Goal: Information Seeking & Learning: Find specific fact

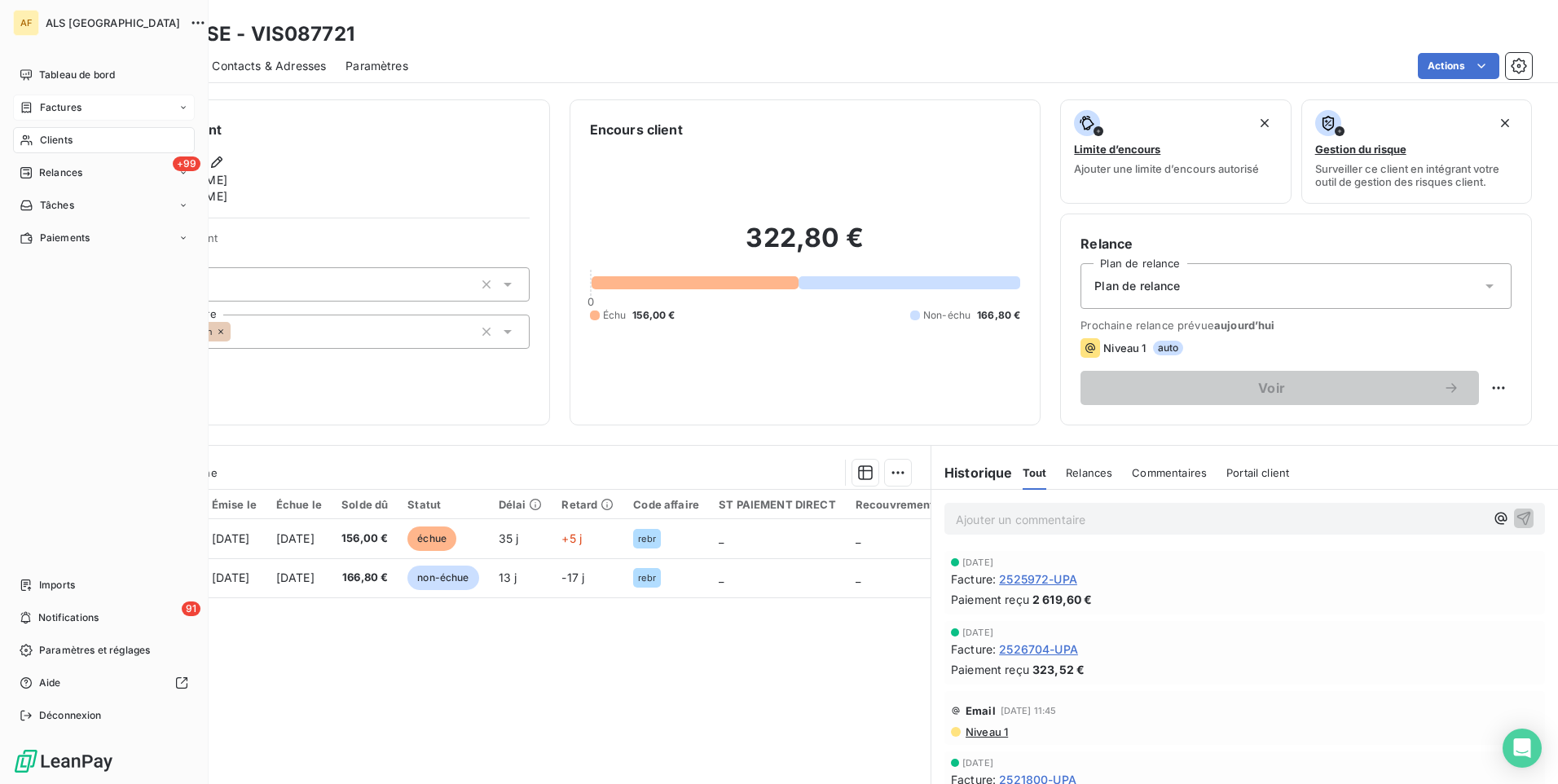
click at [60, 103] on span "Factures" at bounding box center [60, 107] width 42 height 15
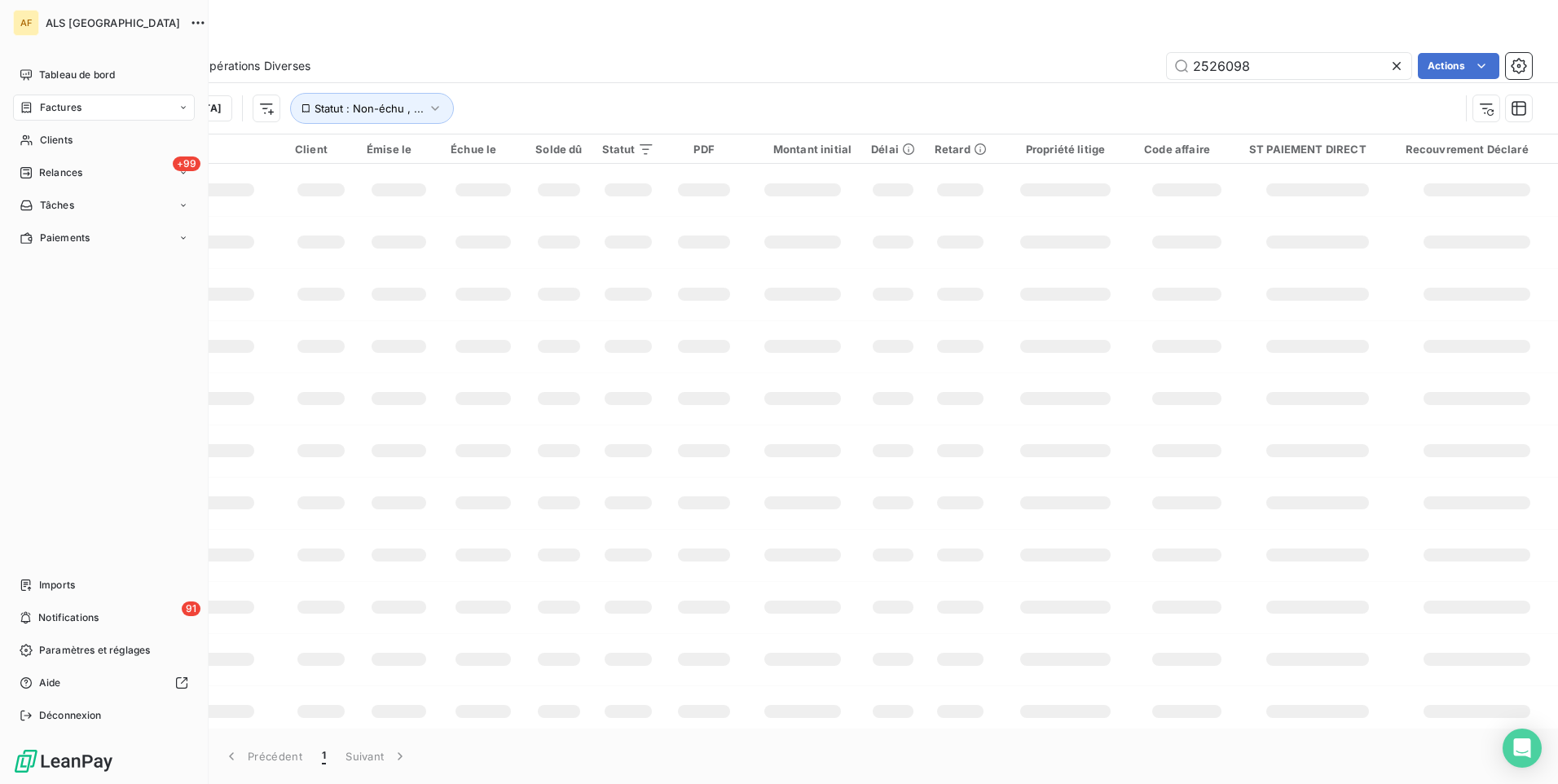
click at [54, 101] on span "Factures" at bounding box center [60, 107] width 42 height 15
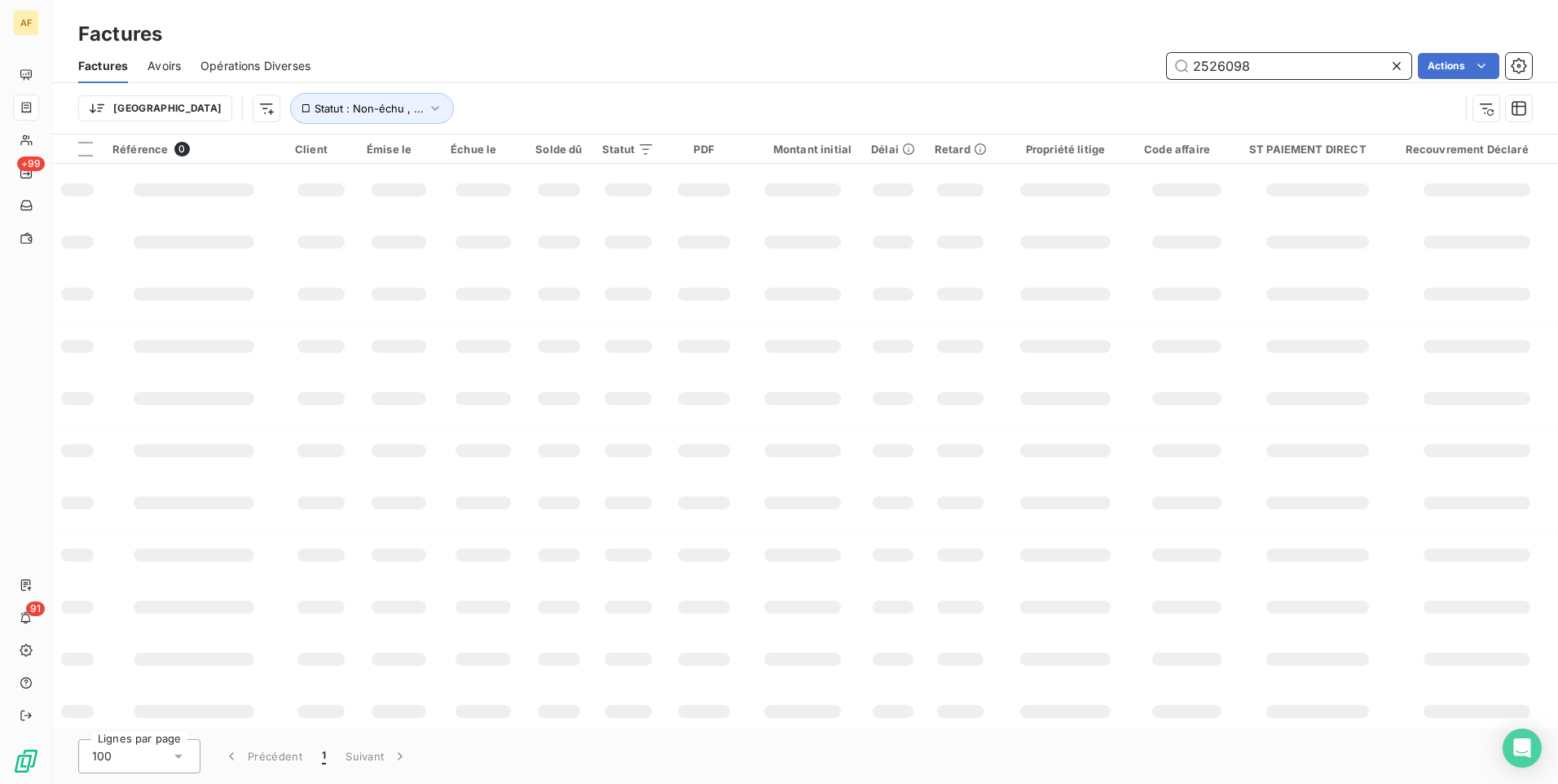
drag, startPoint x: 1271, startPoint y: 59, endPoint x: 1115, endPoint y: 68, distance: 156.3
click at [1115, 68] on div "2526098 Actions" at bounding box center [930, 66] width 1202 height 26
type input "2527133"
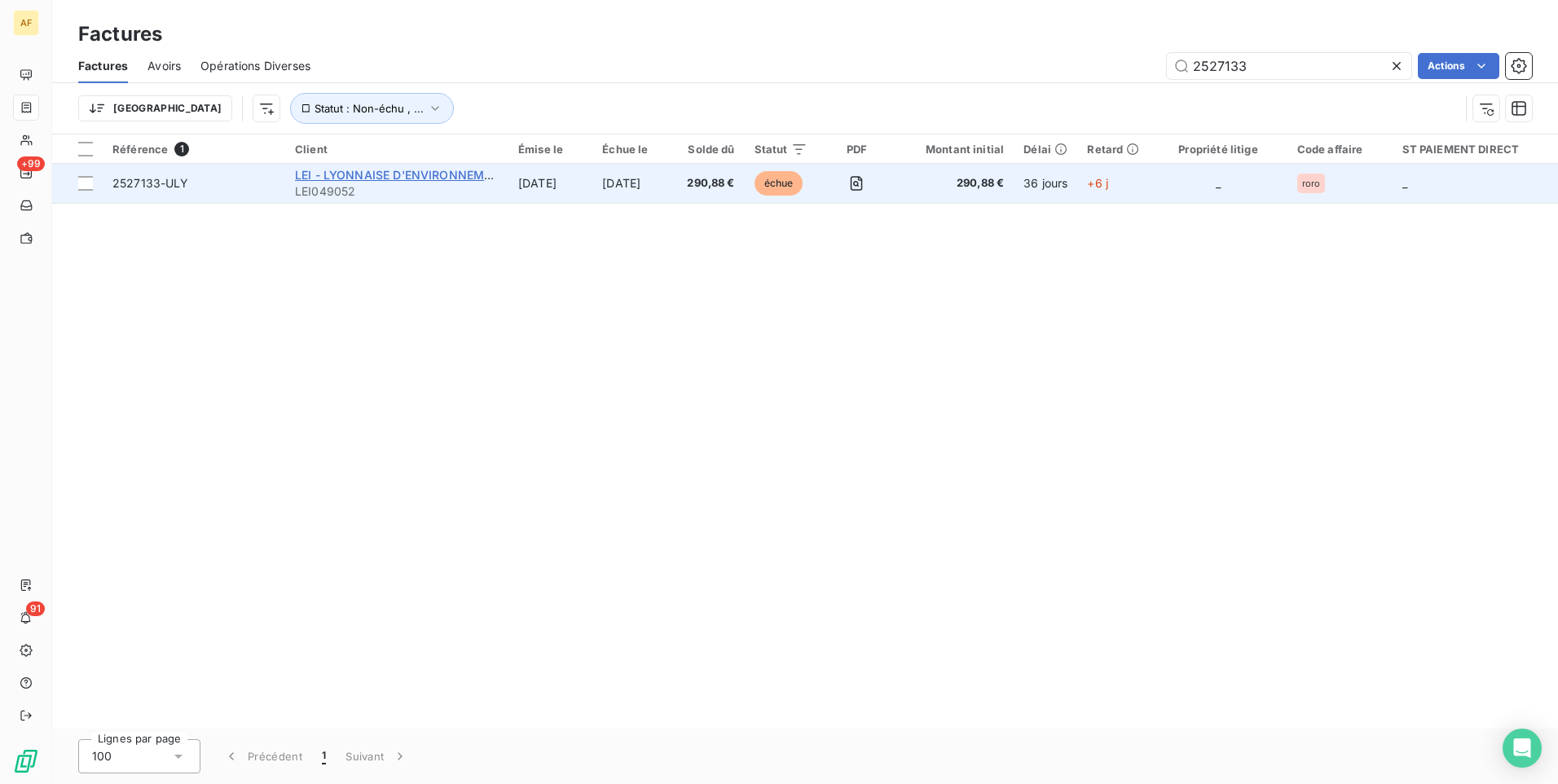
click at [417, 175] on span "LEI - LYONNAISE D'ENVIRONNEMENT ET" at bounding box center [410, 175] width 230 height 14
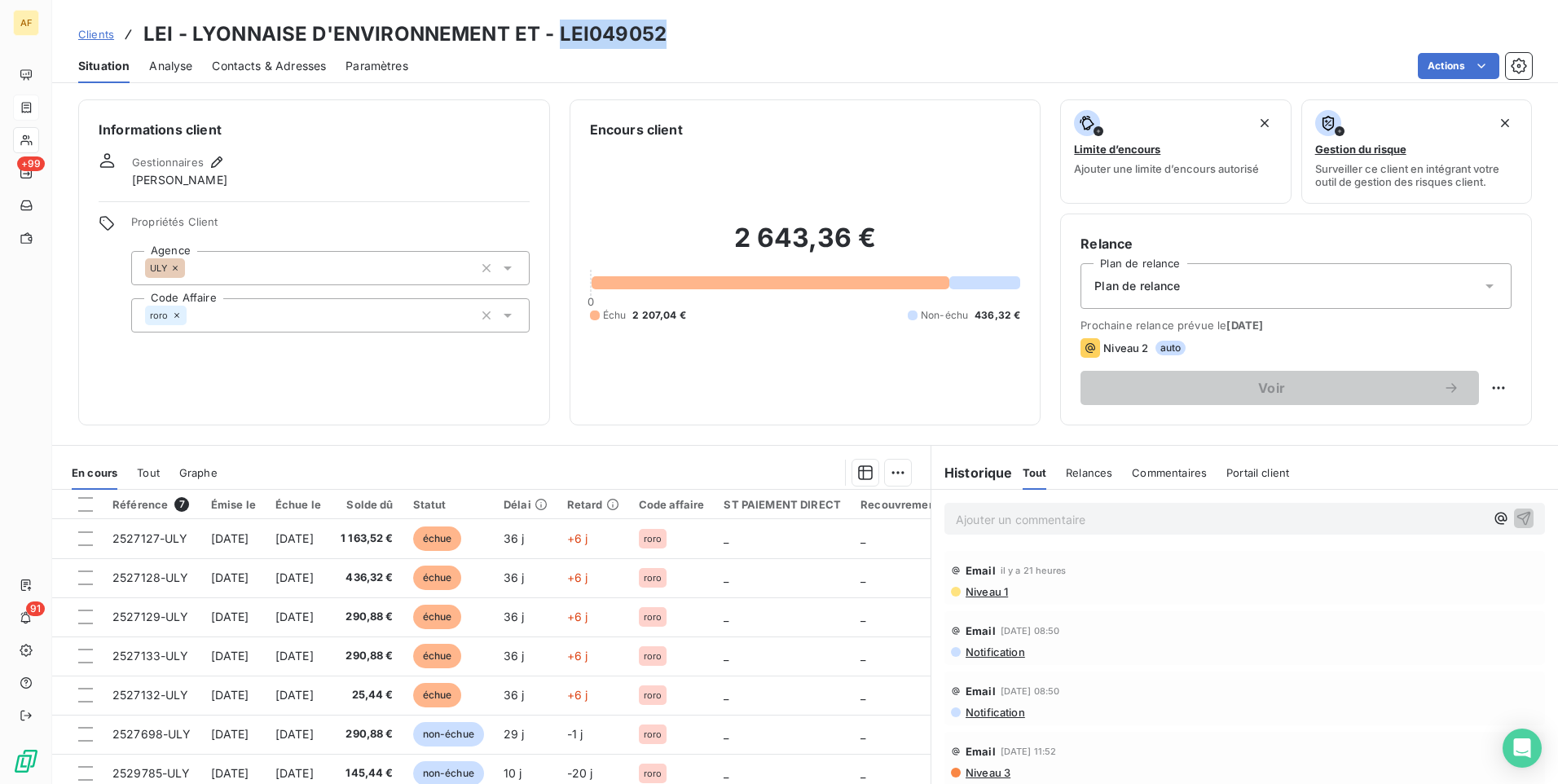
drag, startPoint x: 557, startPoint y: 35, endPoint x: 661, endPoint y: 35, distance: 104.0
click at [661, 35] on h3 "LEI - LYONNAISE D'ENVIRONNEMENT ET - LEI049052" at bounding box center [404, 34] width 523 height 29
drag, startPoint x: 661, startPoint y: 35, endPoint x: 644, endPoint y: 35, distance: 17.0
copy h3 "LEI049052"
click at [97, 38] on span "Clients" at bounding box center [96, 34] width 36 height 13
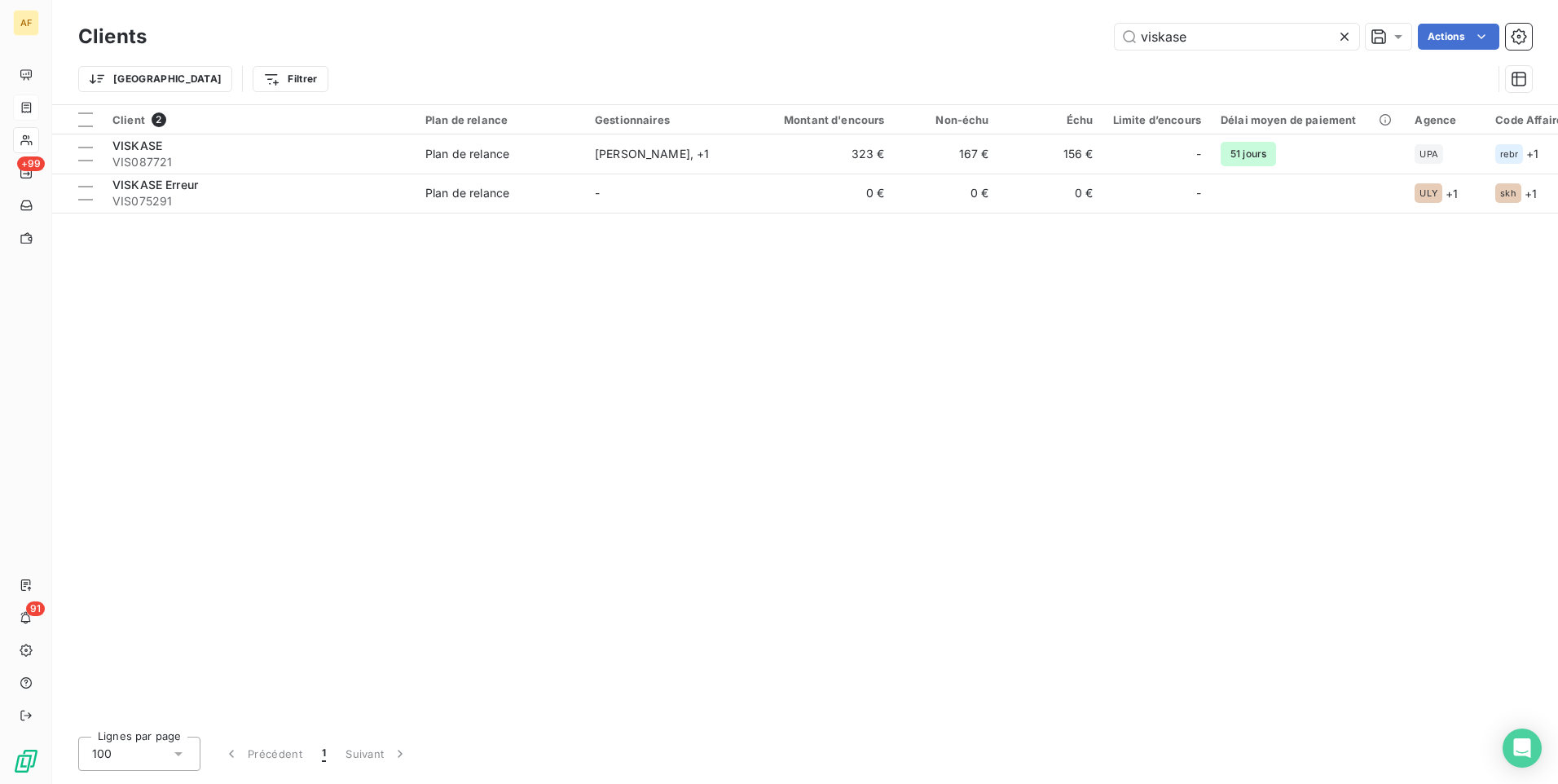
drag, startPoint x: 1210, startPoint y: 44, endPoint x: 1044, endPoint y: 52, distance: 166.2
click at [1044, 52] on div "Clients viskase Actions" at bounding box center [805, 36] width 1454 height 34
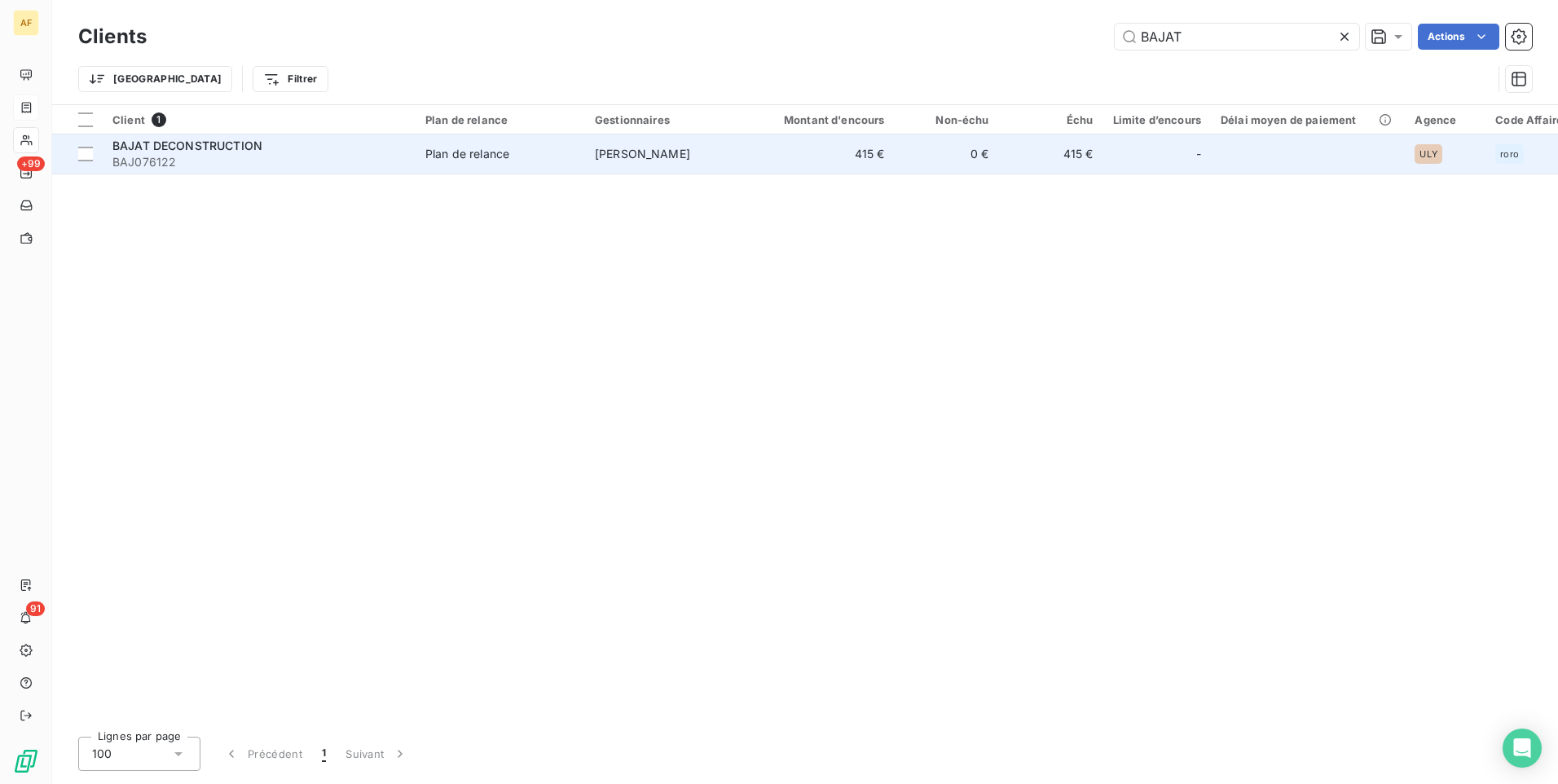
type input "BAJAT"
click at [185, 154] on span "BAJ076122" at bounding box center [258, 161] width 293 height 16
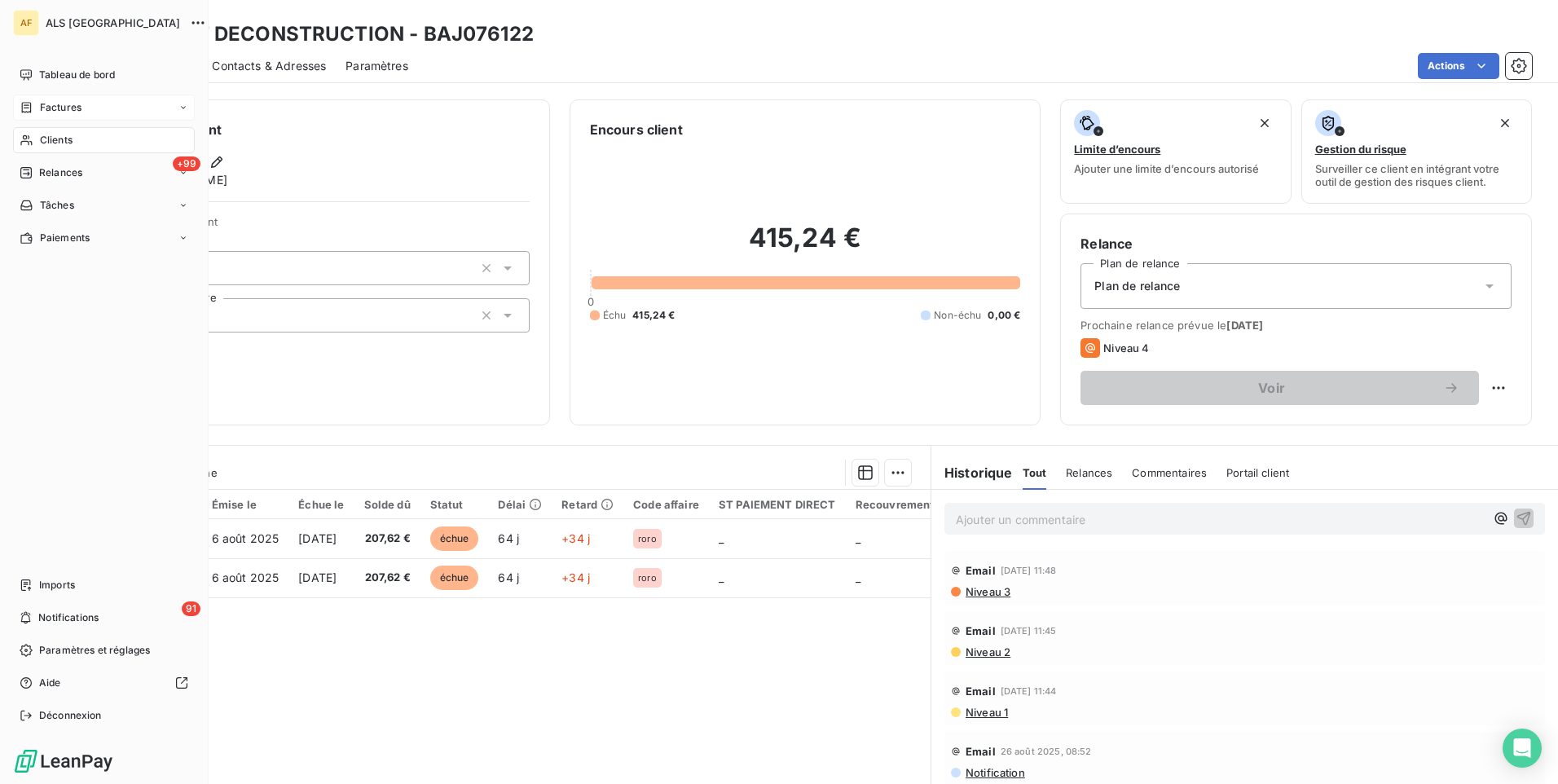
click at [54, 106] on span "Factures" at bounding box center [60, 107] width 42 height 15
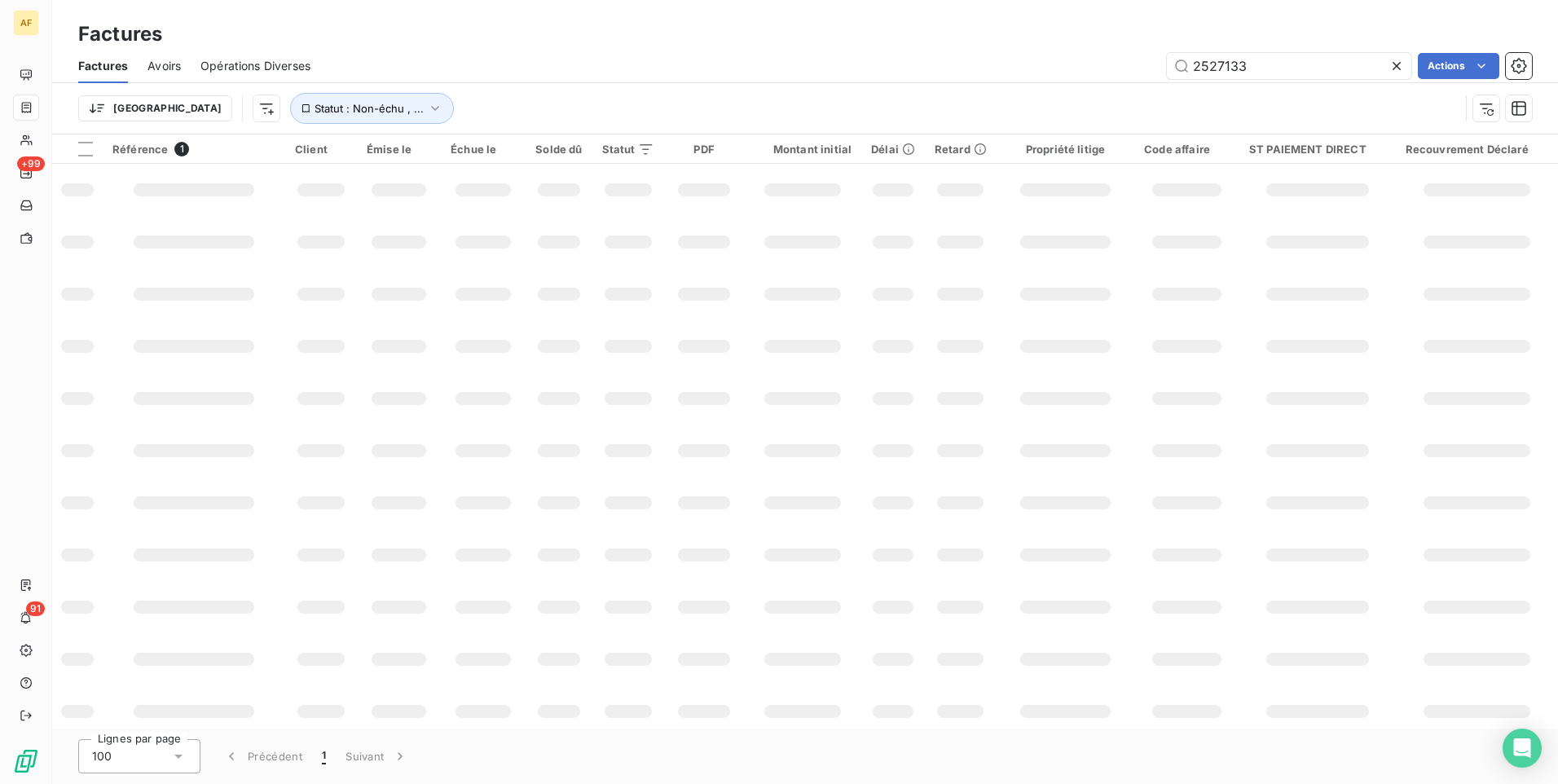
drag, startPoint x: 1241, startPoint y: 70, endPoint x: 1125, endPoint y: 75, distance: 116.1
click at [1125, 75] on div "2527133 Actions" at bounding box center [930, 66] width 1202 height 26
type input "3"
drag, startPoint x: 1271, startPoint y: 66, endPoint x: 1148, endPoint y: 73, distance: 123.2
click at [1148, 73] on div "2502522 Actions" at bounding box center [930, 66] width 1202 height 26
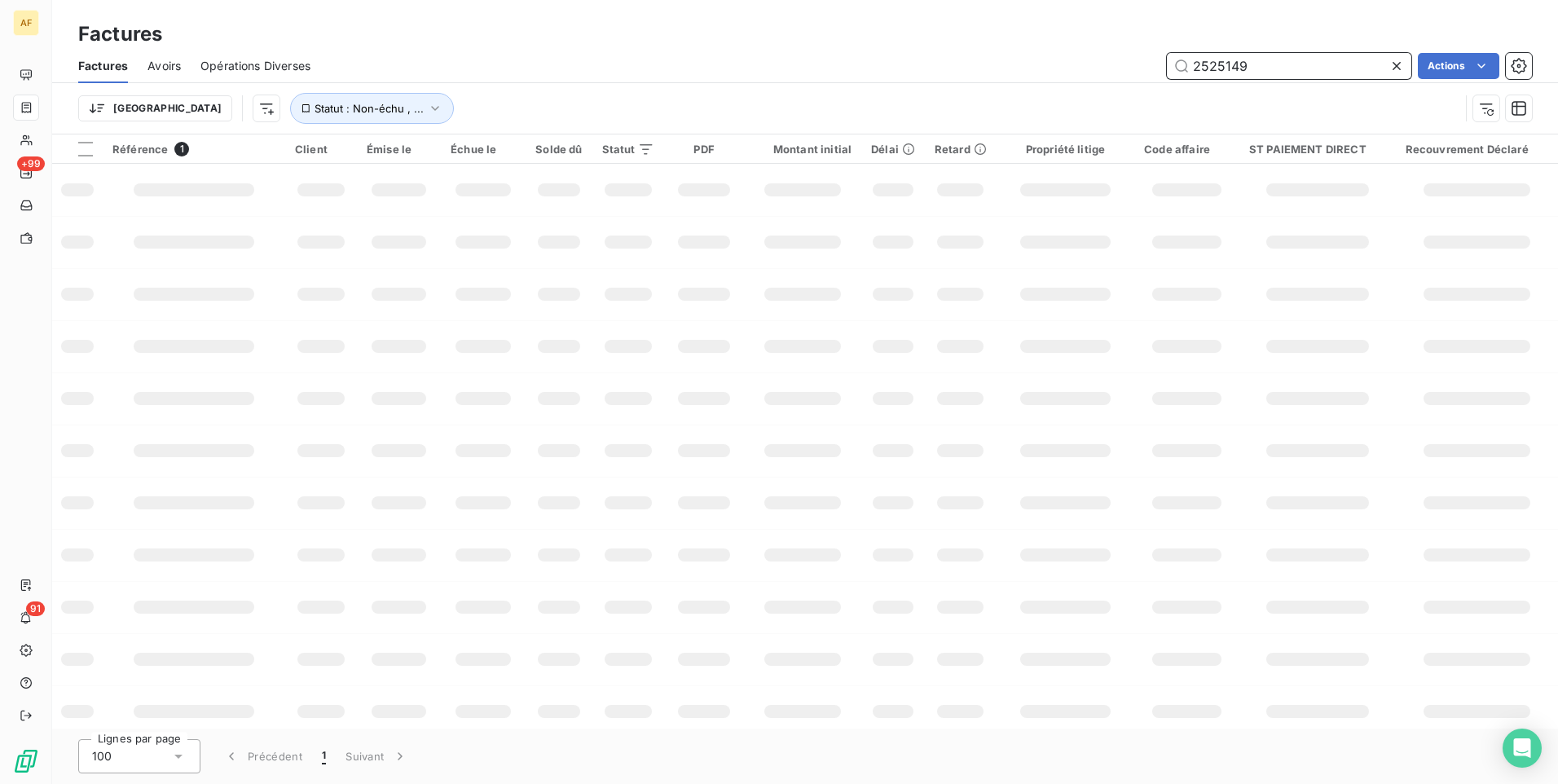
type input "2525149"
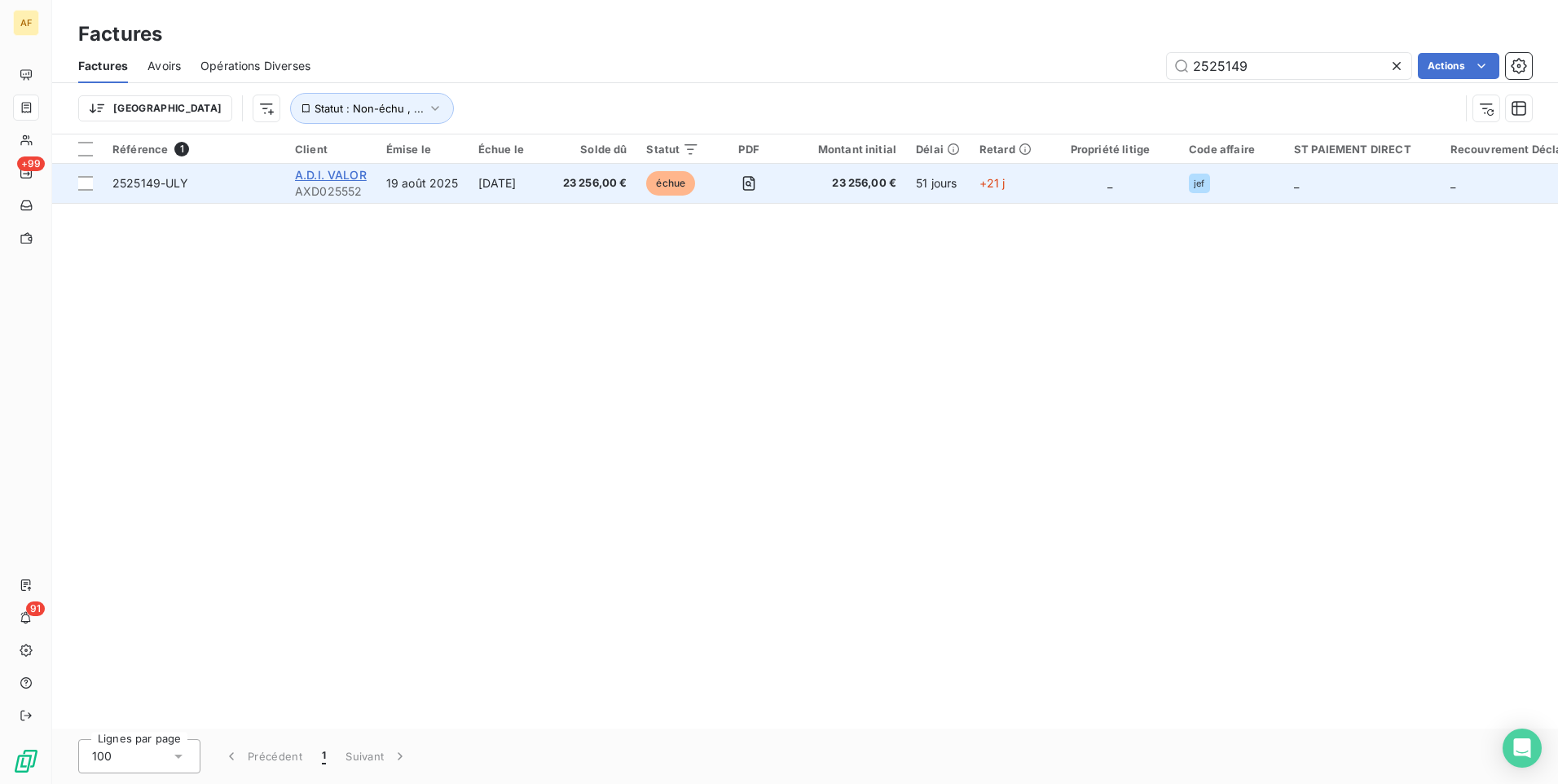
click at [343, 173] on span "A.D.I. VALOR" at bounding box center [331, 175] width 72 height 14
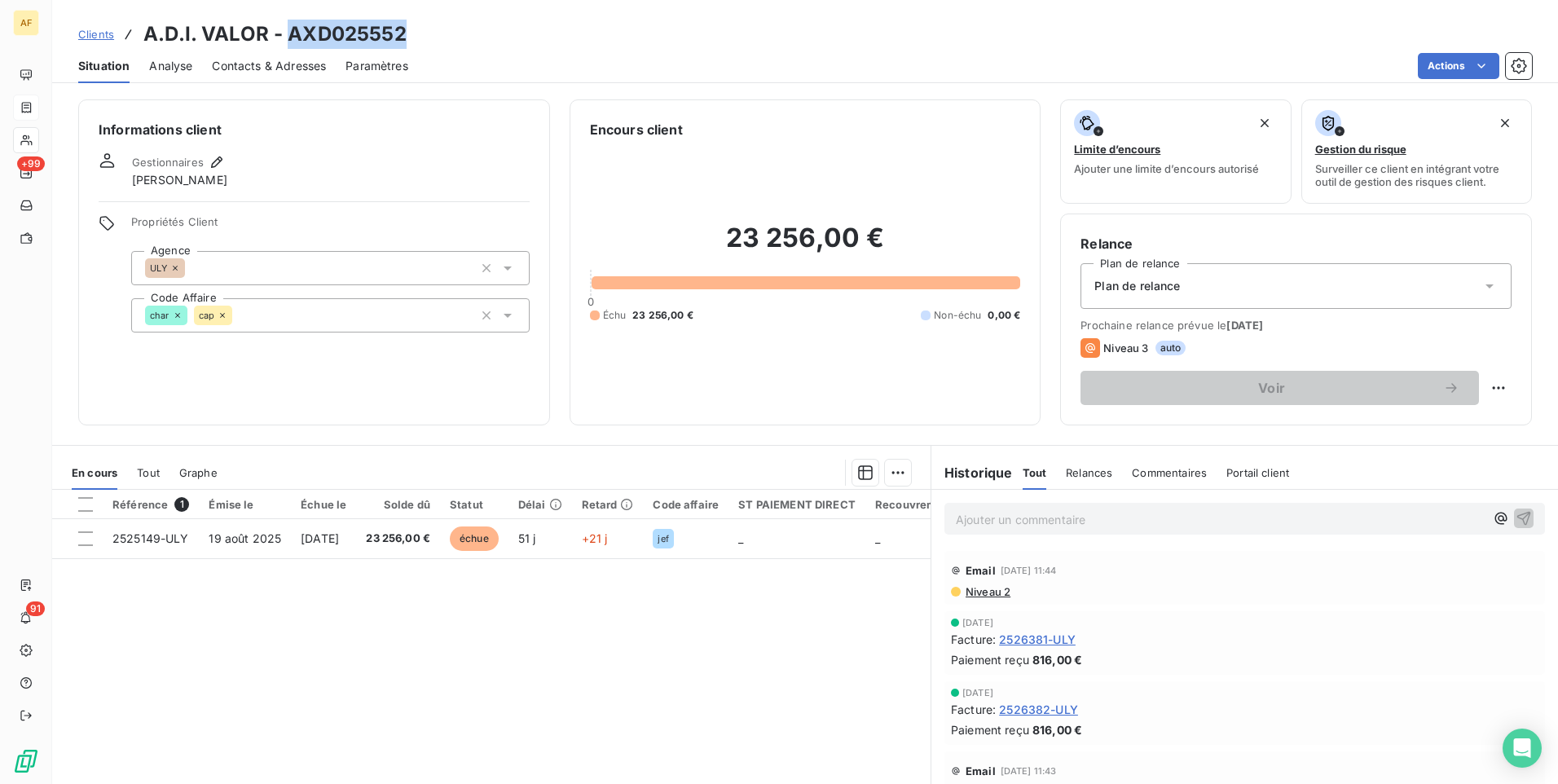
drag, startPoint x: 292, startPoint y: 33, endPoint x: 399, endPoint y: 34, distance: 107.0
click at [399, 34] on h3 "A.D.I. VALOR - AXD025552" at bounding box center [275, 34] width 263 height 29
copy h3 "AXD025552"
drag, startPoint x: 82, startPoint y: 36, endPoint x: 95, endPoint y: 42, distance: 14.3
click at [85, 38] on span "Clients" at bounding box center [96, 34] width 36 height 13
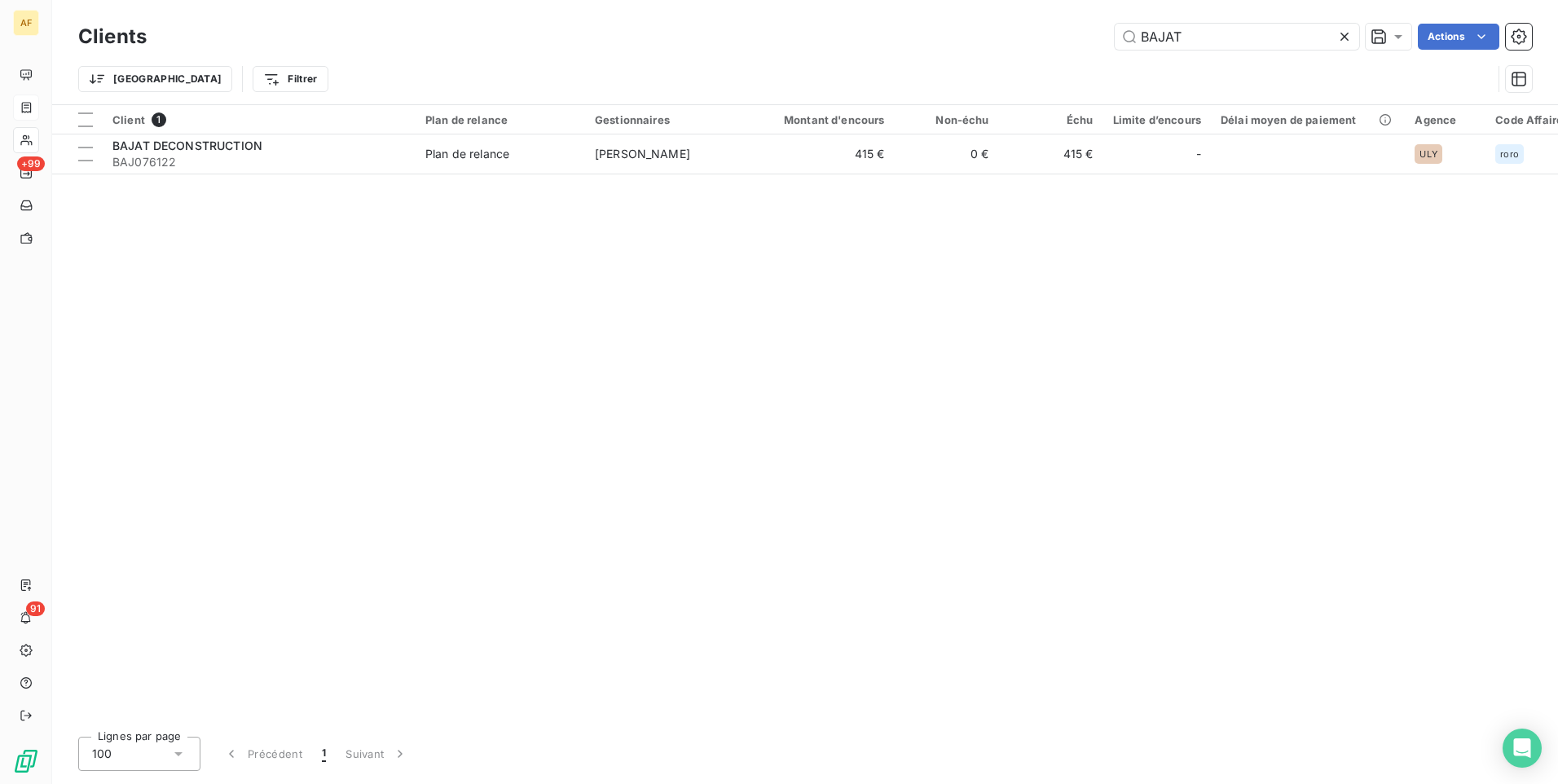
click at [1208, 52] on div "Clients BAJAT Actions Trier Filtrer" at bounding box center [805, 62] width 1454 height 85
drag, startPoint x: 1208, startPoint y: 52, endPoint x: 1215, endPoint y: 363, distance: 311.1
click at [1215, 363] on div "Client 1 Plan de relance Gestionnaires Montant d'encours Non-échu Échu Limite d…" at bounding box center [805, 415] width 1506 height 619
click at [1205, 40] on input "BAJAT" at bounding box center [1237, 36] width 245 height 26
drag, startPoint x: 1206, startPoint y: 44, endPoint x: 1044, endPoint y: 56, distance: 162.4
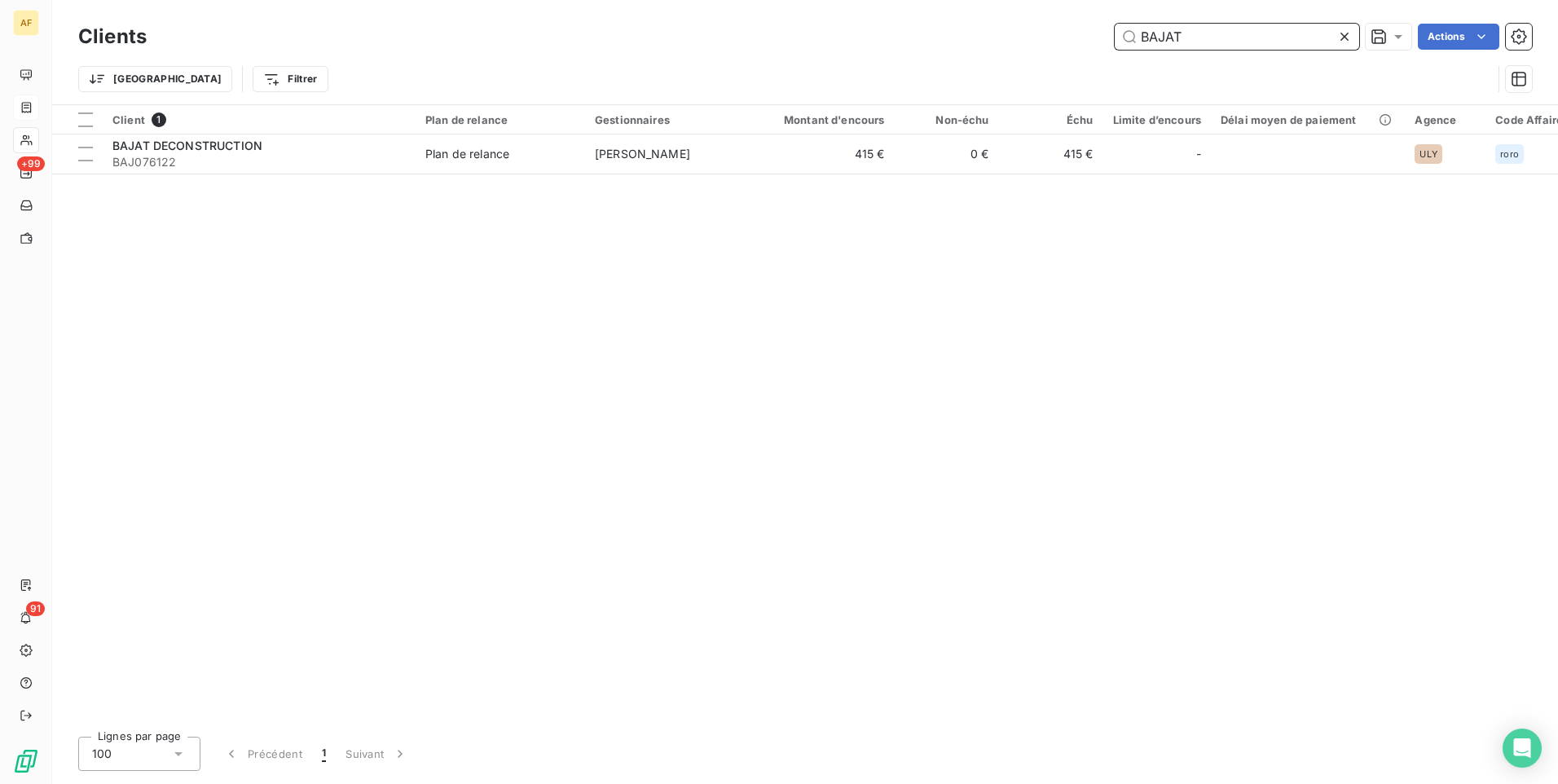
click at [1044, 56] on div "Clients BAJAT Actions Trier Filtrer" at bounding box center [805, 62] width 1454 height 85
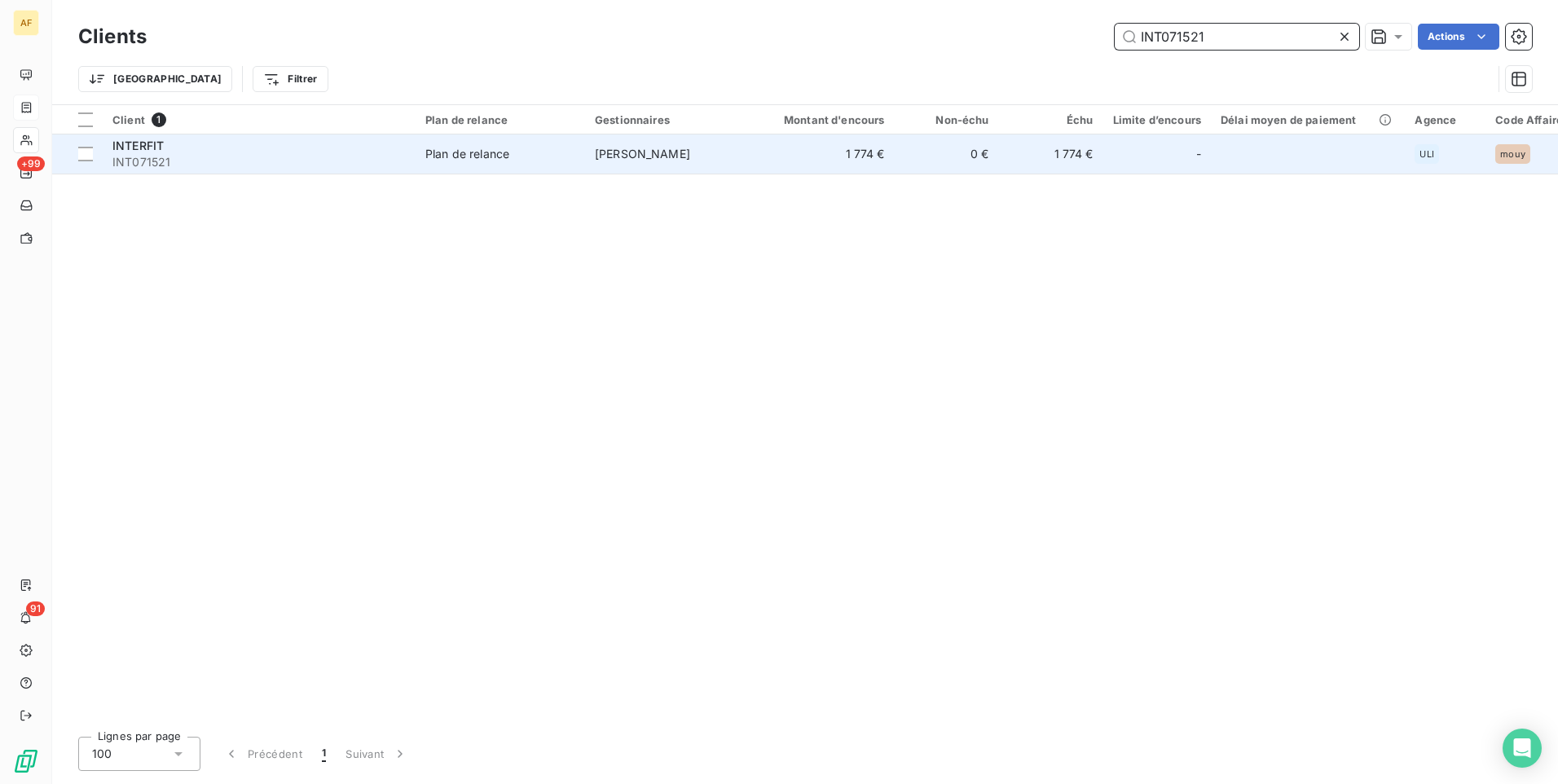
type input "INT071521"
click at [163, 148] on span "INTERFIT" at bounding box center [137, 145] width 51 height 14
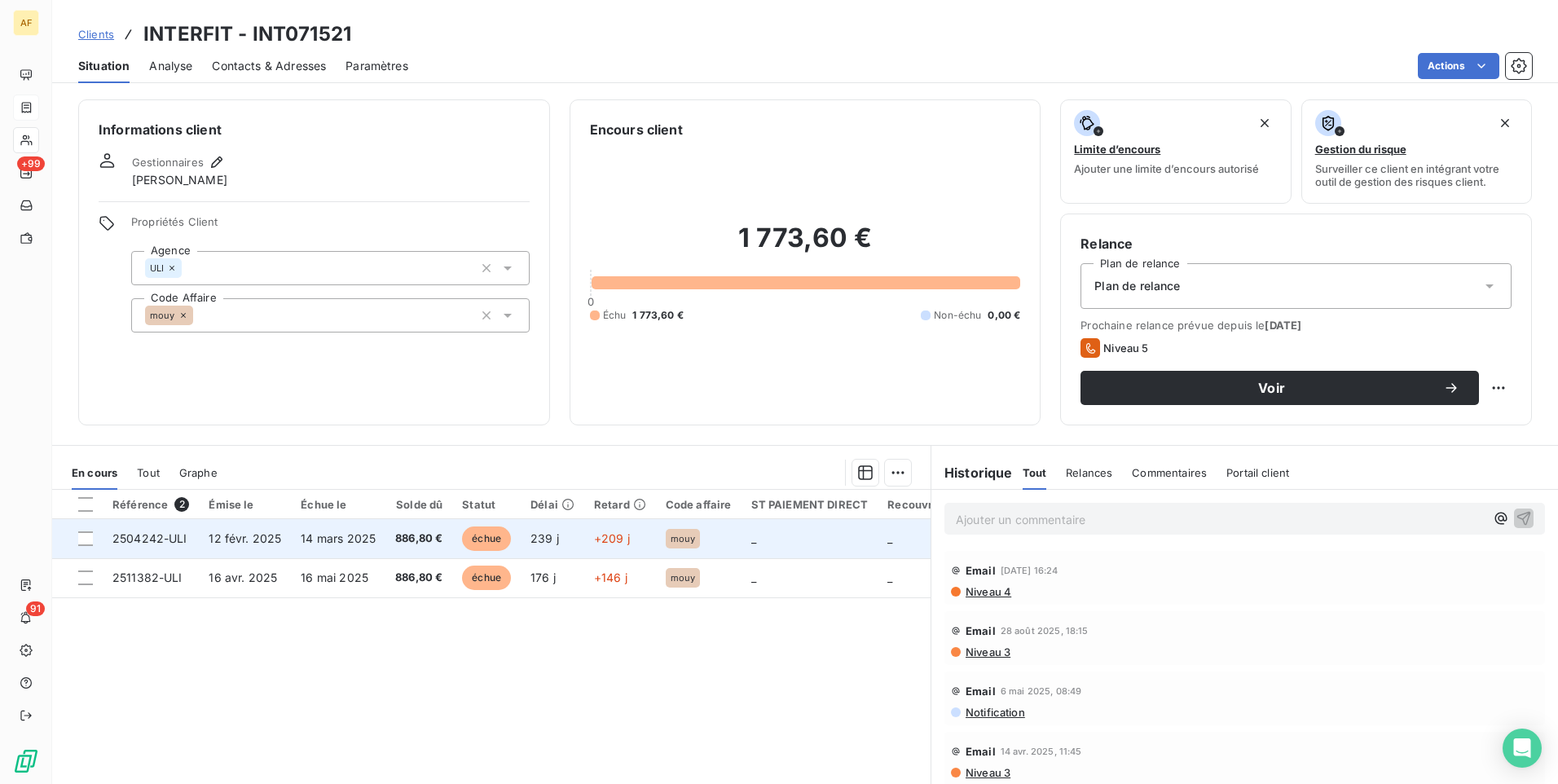
click at [149, 536] on span "2504242-ULI" at bounding box center [150, 537] width 75 height 14
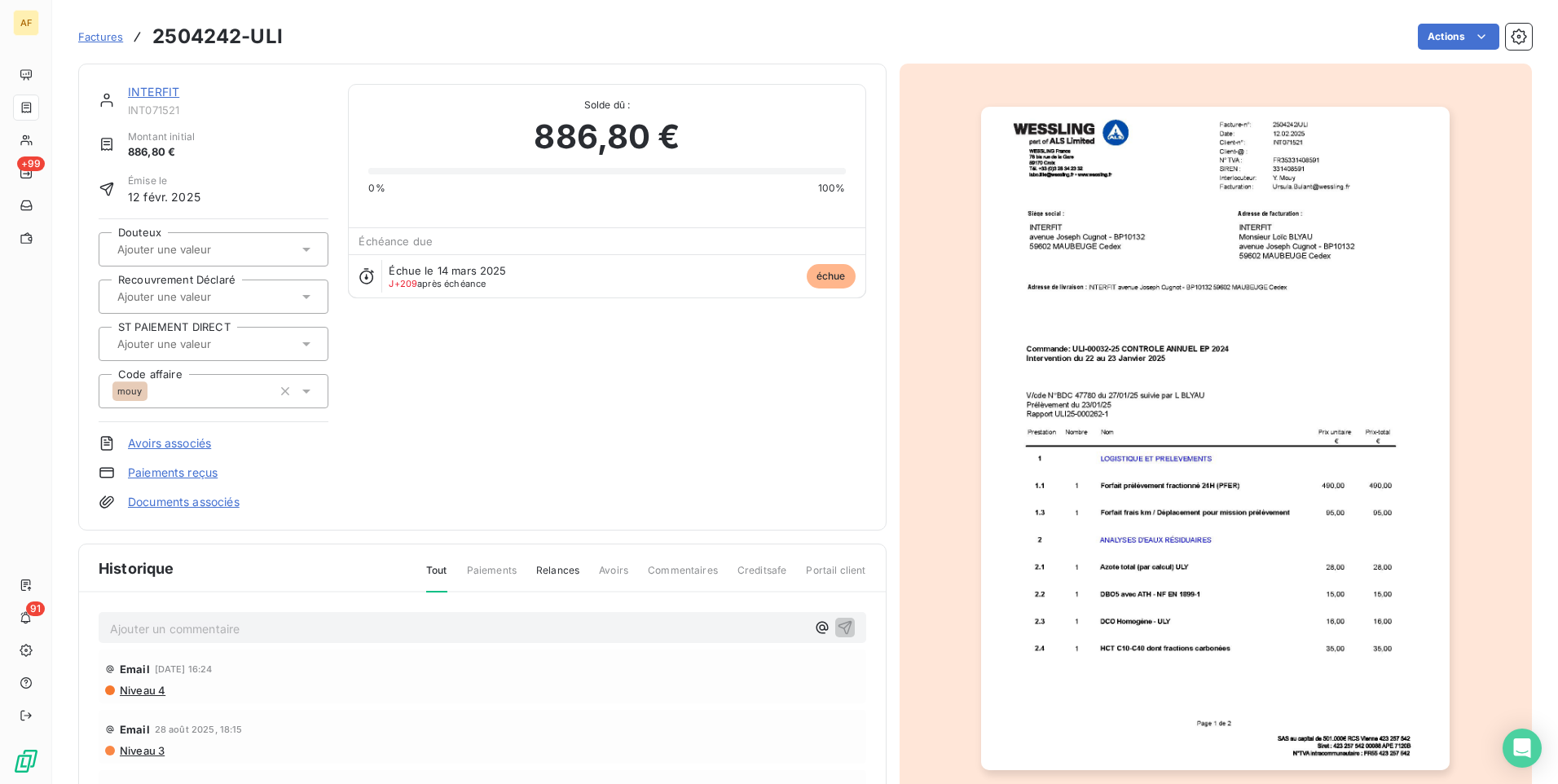
click at [156, 88] on link "INTERFIT" at bounding box center [153, 92] width 51 height 14
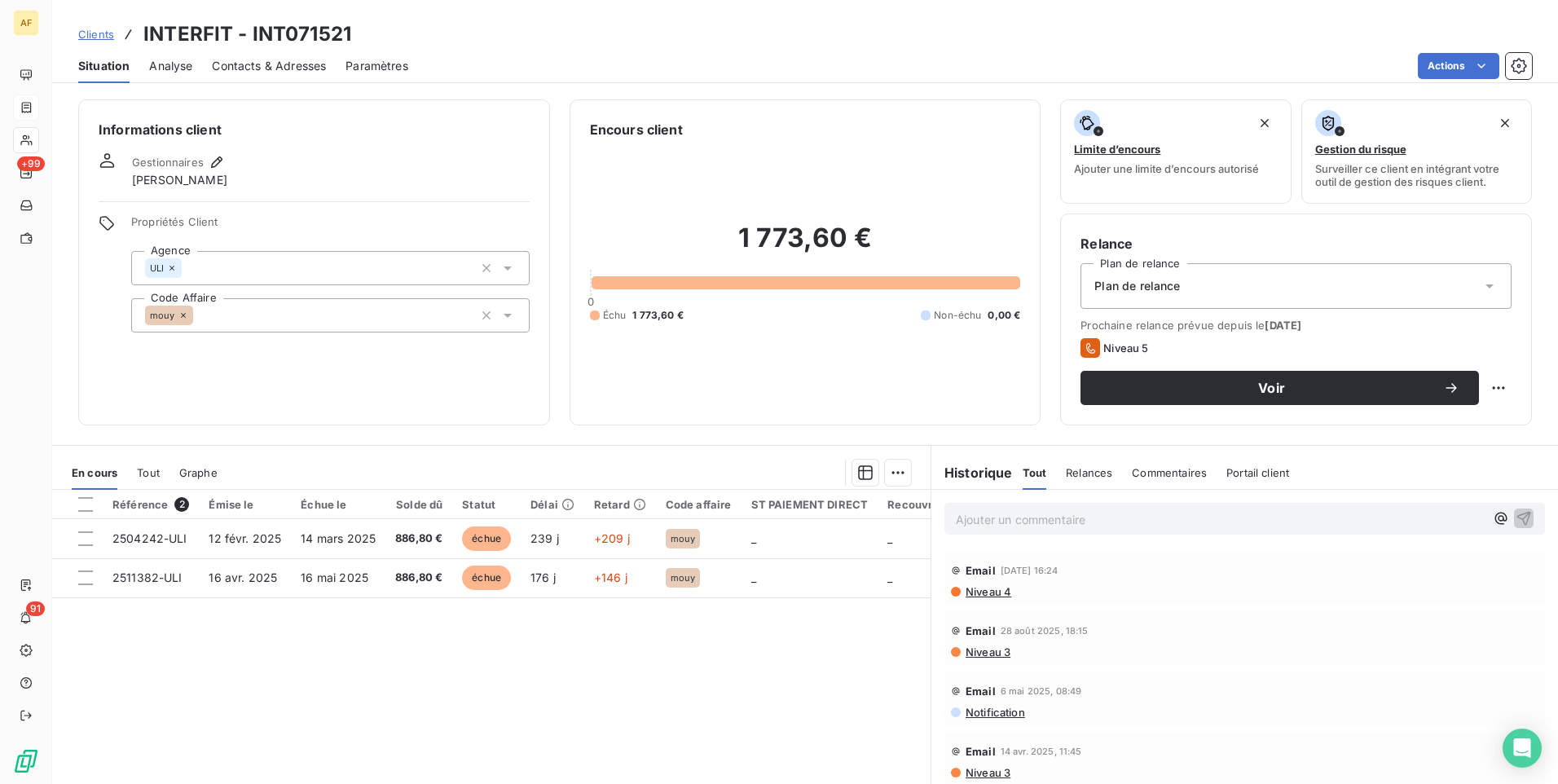
click at [88, 33] on span "Clients" at bounding box center [96, 34] width 36 height 13
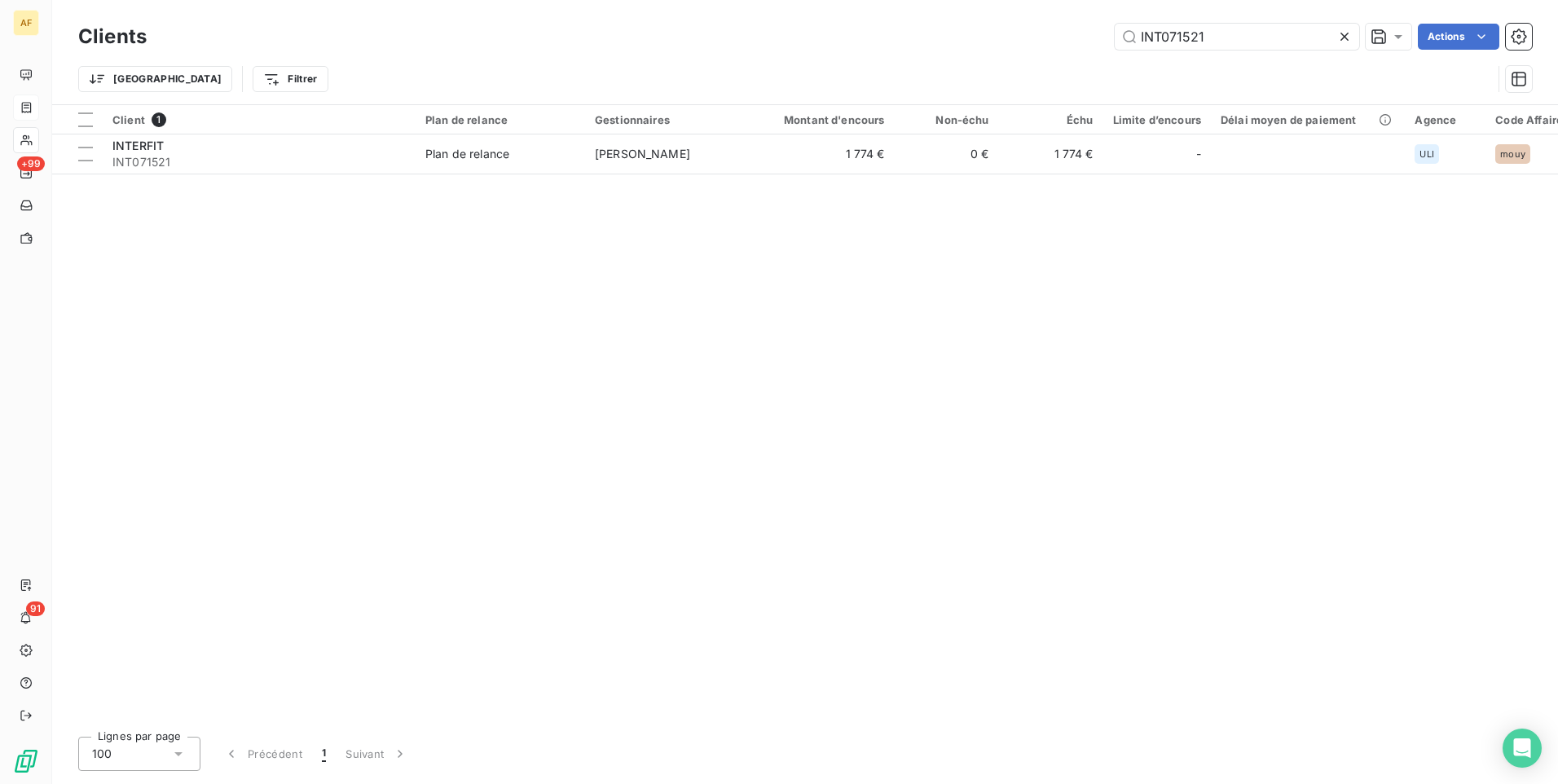
drag, startPoint x: 1206, startPoint y: 39, endPoint x: 932, endPoint y: 29, distance: 274.2
click at [932, 29] on div "INT071521 Actions" at bounding box center [849, 36] width 1366 height 26
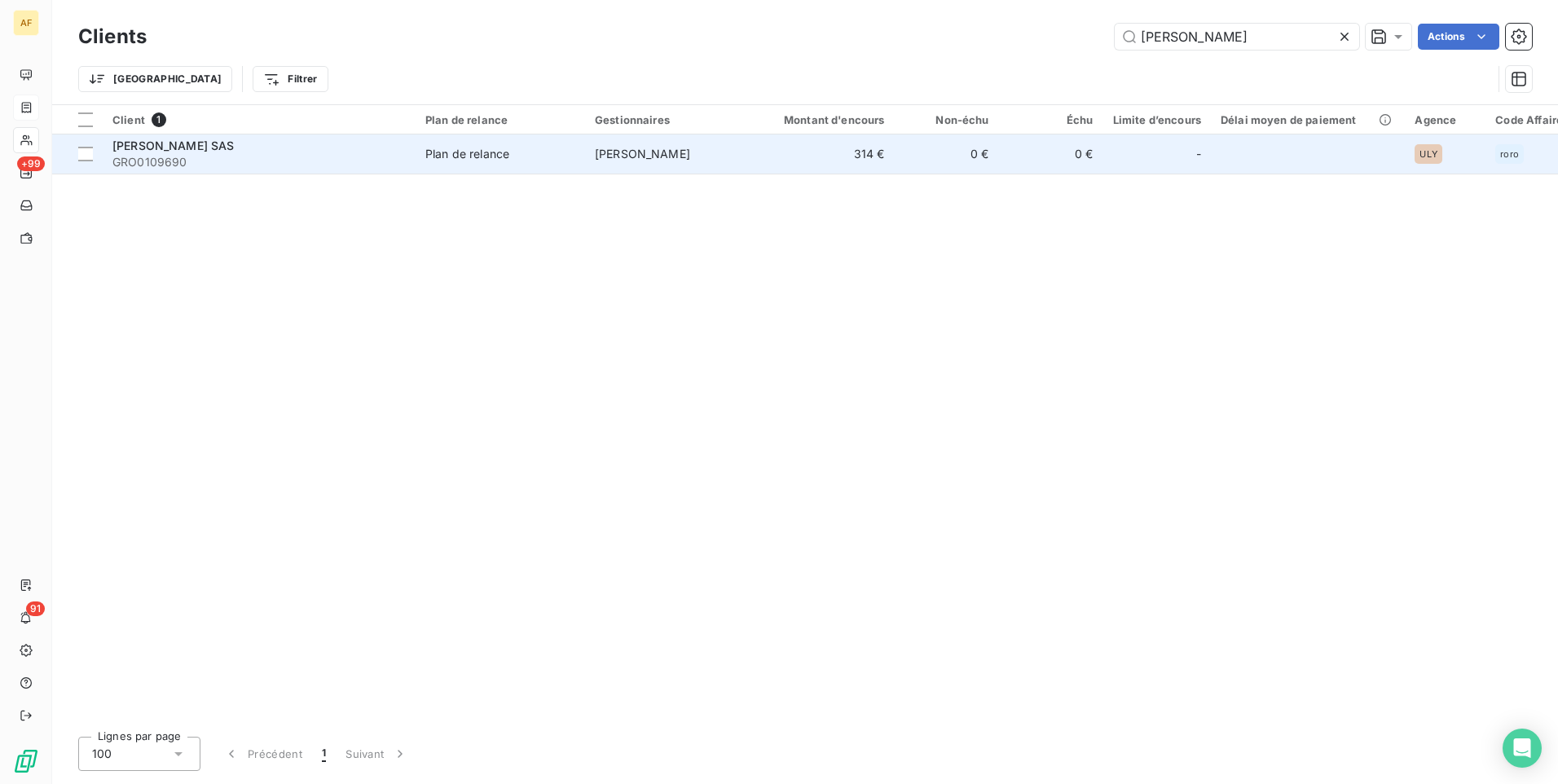
type input "[PERSON_NAME]"
click at [163, 148] on span "[PERSON_NAME] SAS" at bounding box center [173, 145] width 122 height 14
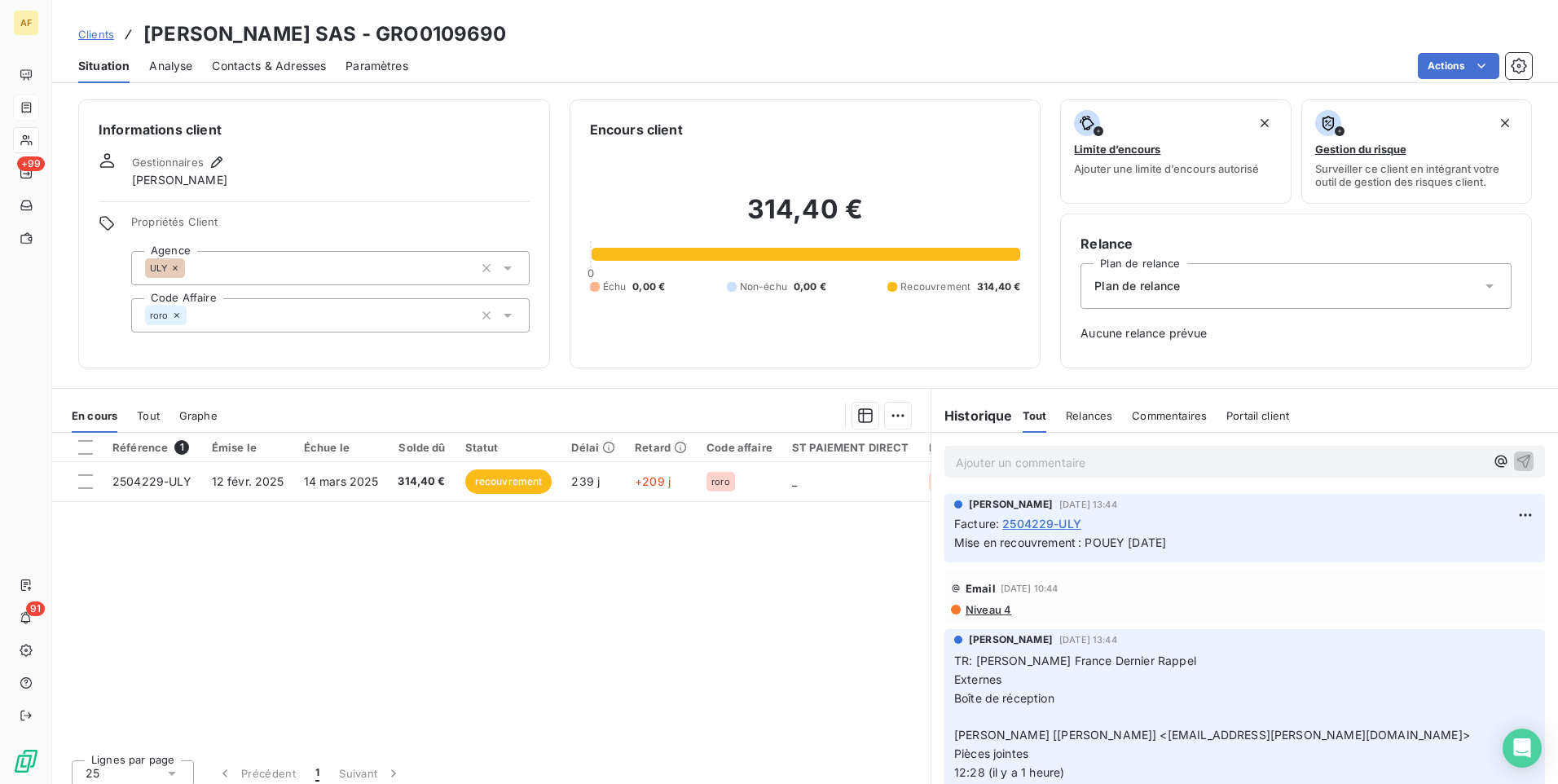
click at [972, 456] on p "Ajouter un commentaire ﻿" at bounding box center [1220, 462] width 529 height 20
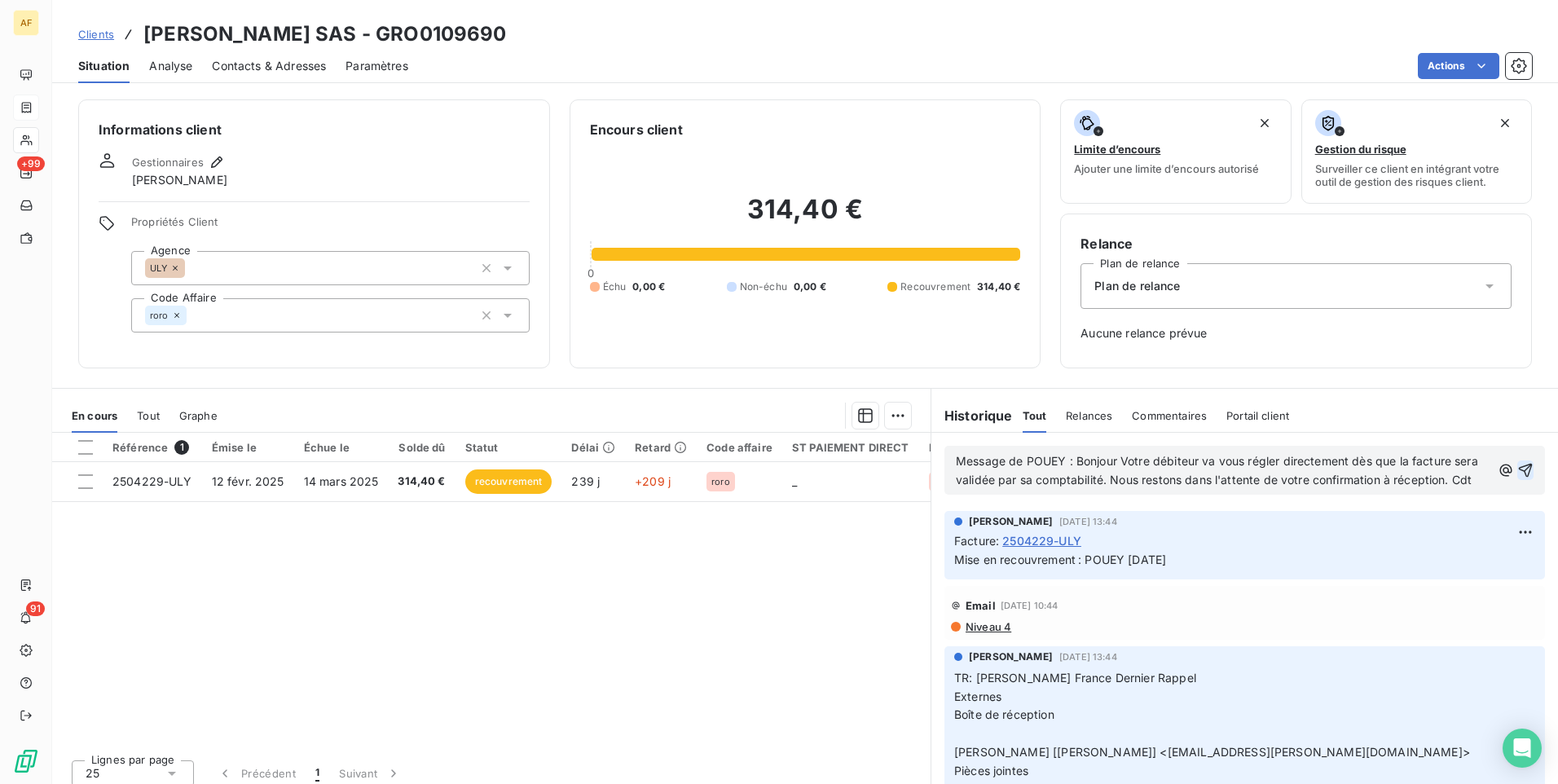
click at [1517, 478] on icon "button" at bounding box center [1525, 470] width 16 height 16
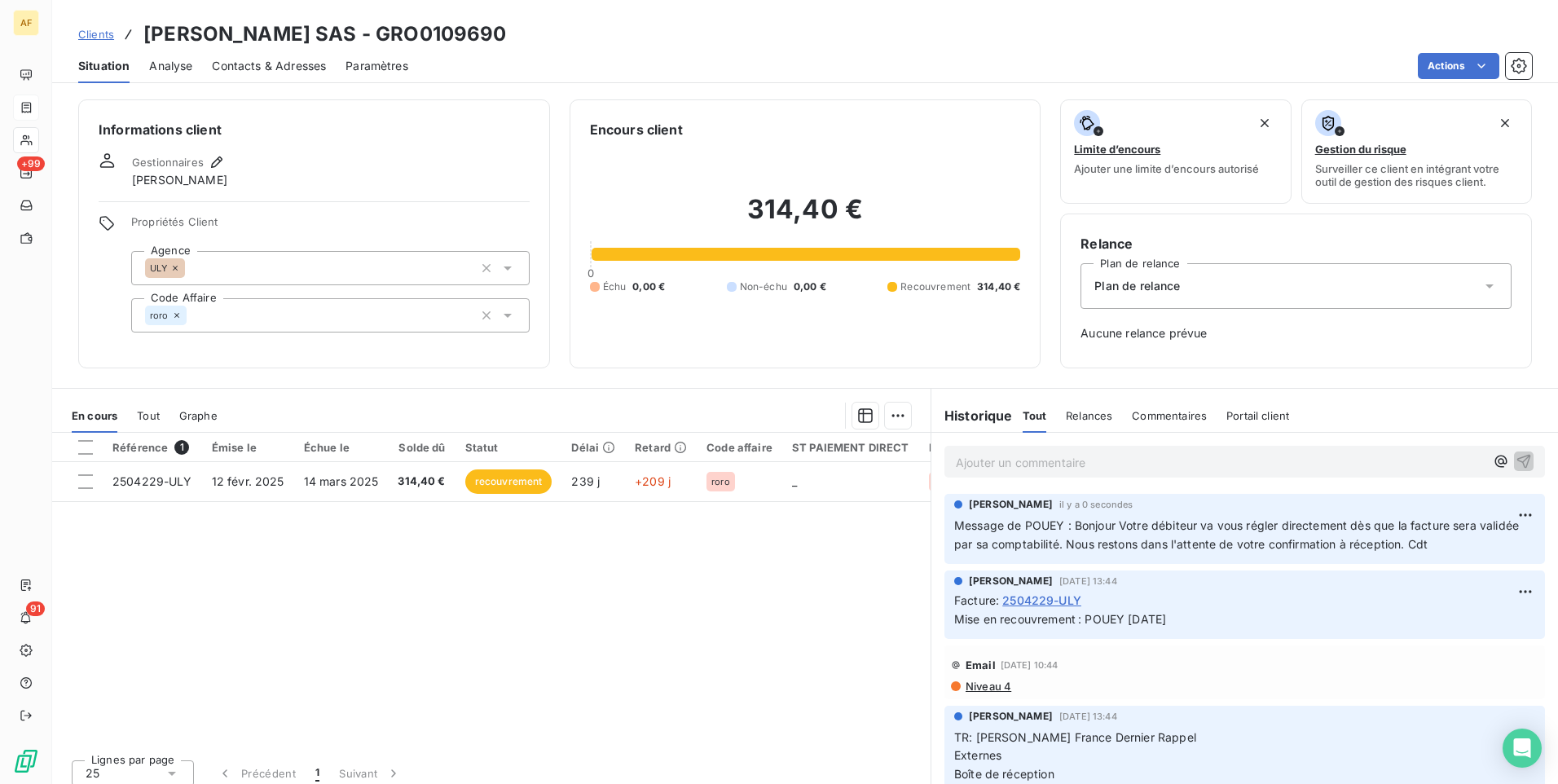
click at [100, 34] on span "Clients" at bounding box center [96, 34] width 36 height 13
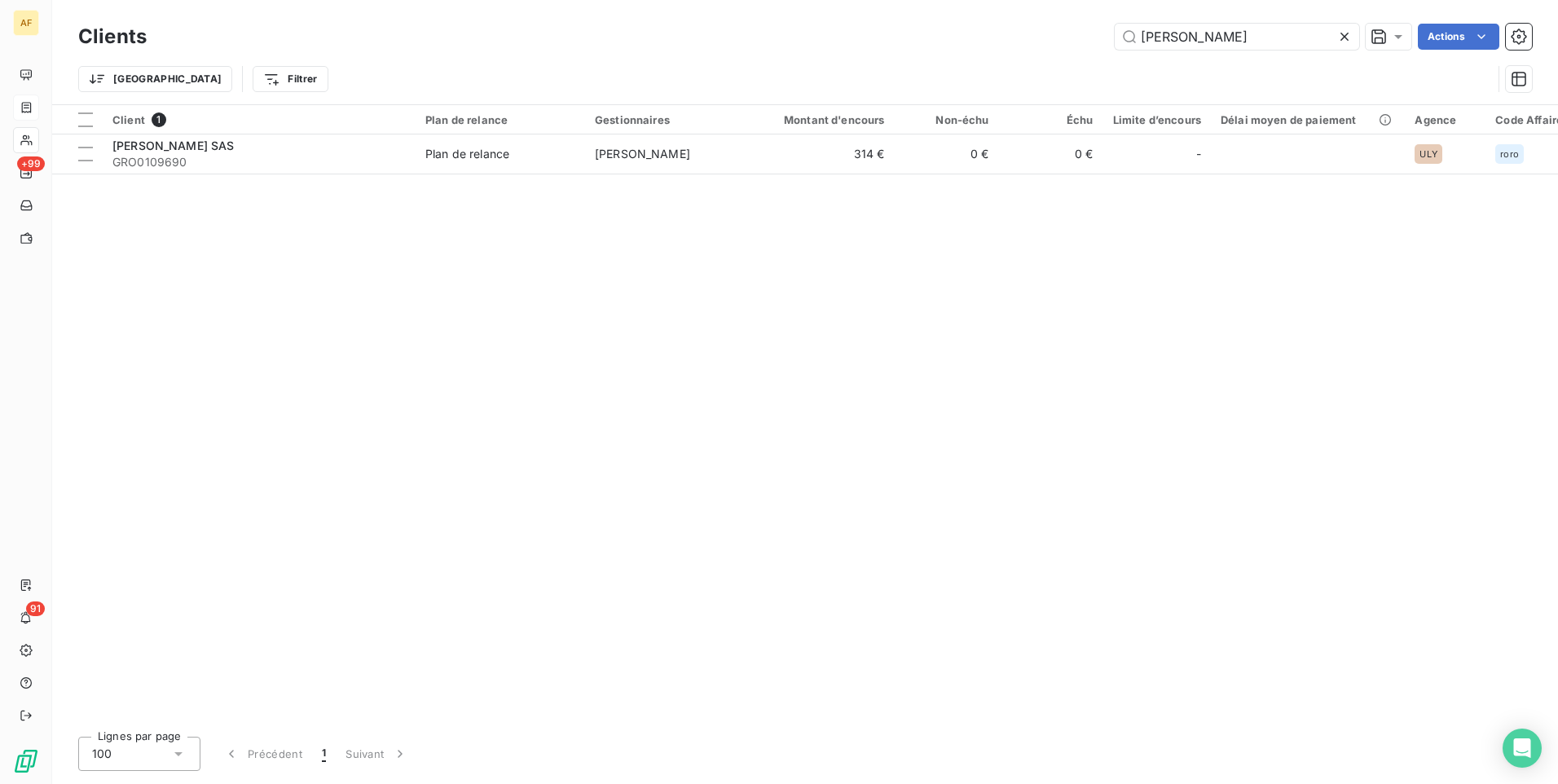
drag, startPoint x: 1225, startPoint y: 32, endPoint x: 935, endPoint y: 48, distance: 290.4
click at [935, 48] on div "[PERSON_NAME] Actions" at bounding box center [849, 36] width 1366 height 26
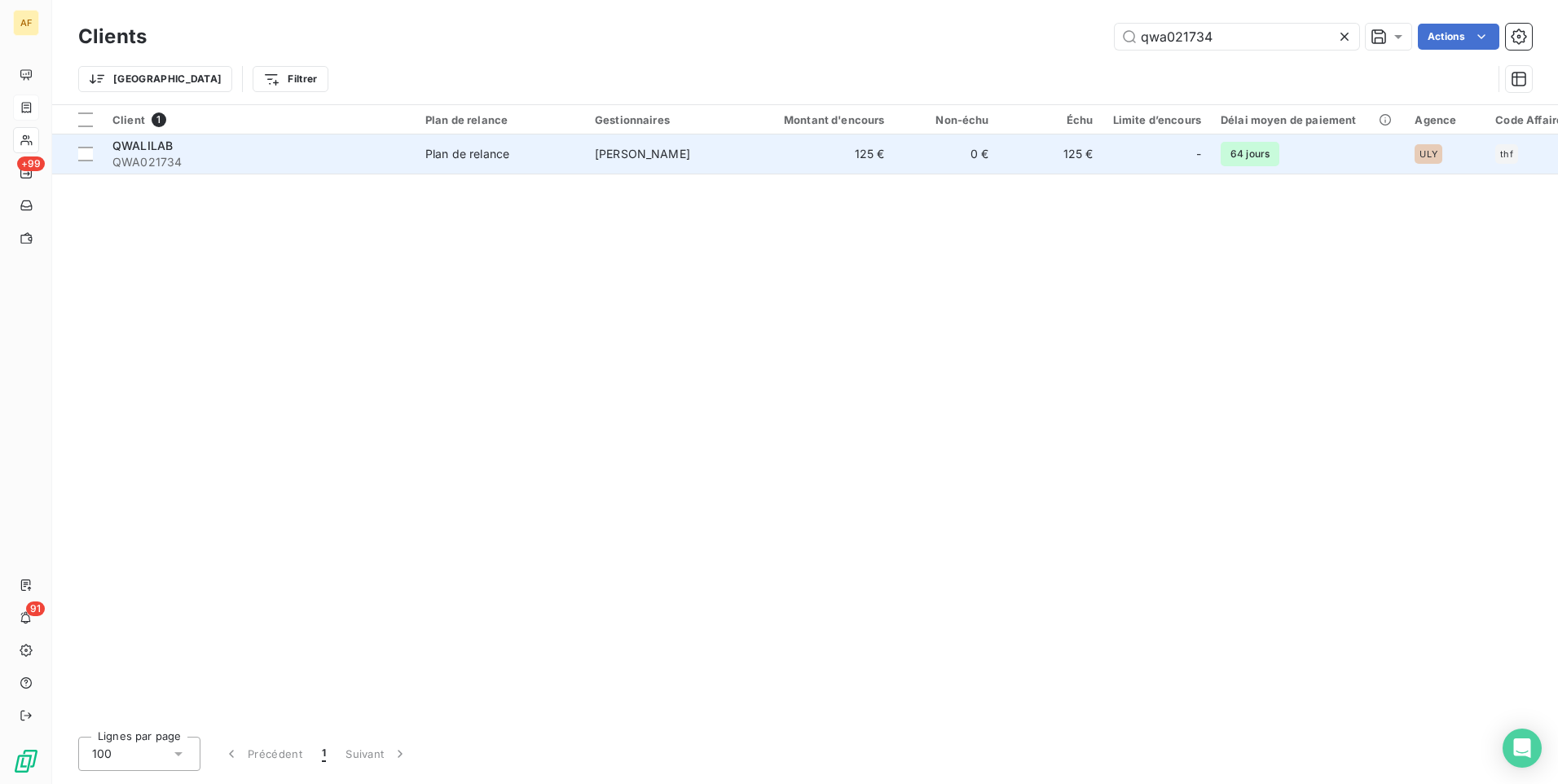
type input "qwa021734"
click at [153, 144] on span "QWALILAB" at bounding box center [142, 145] width 60 height 14
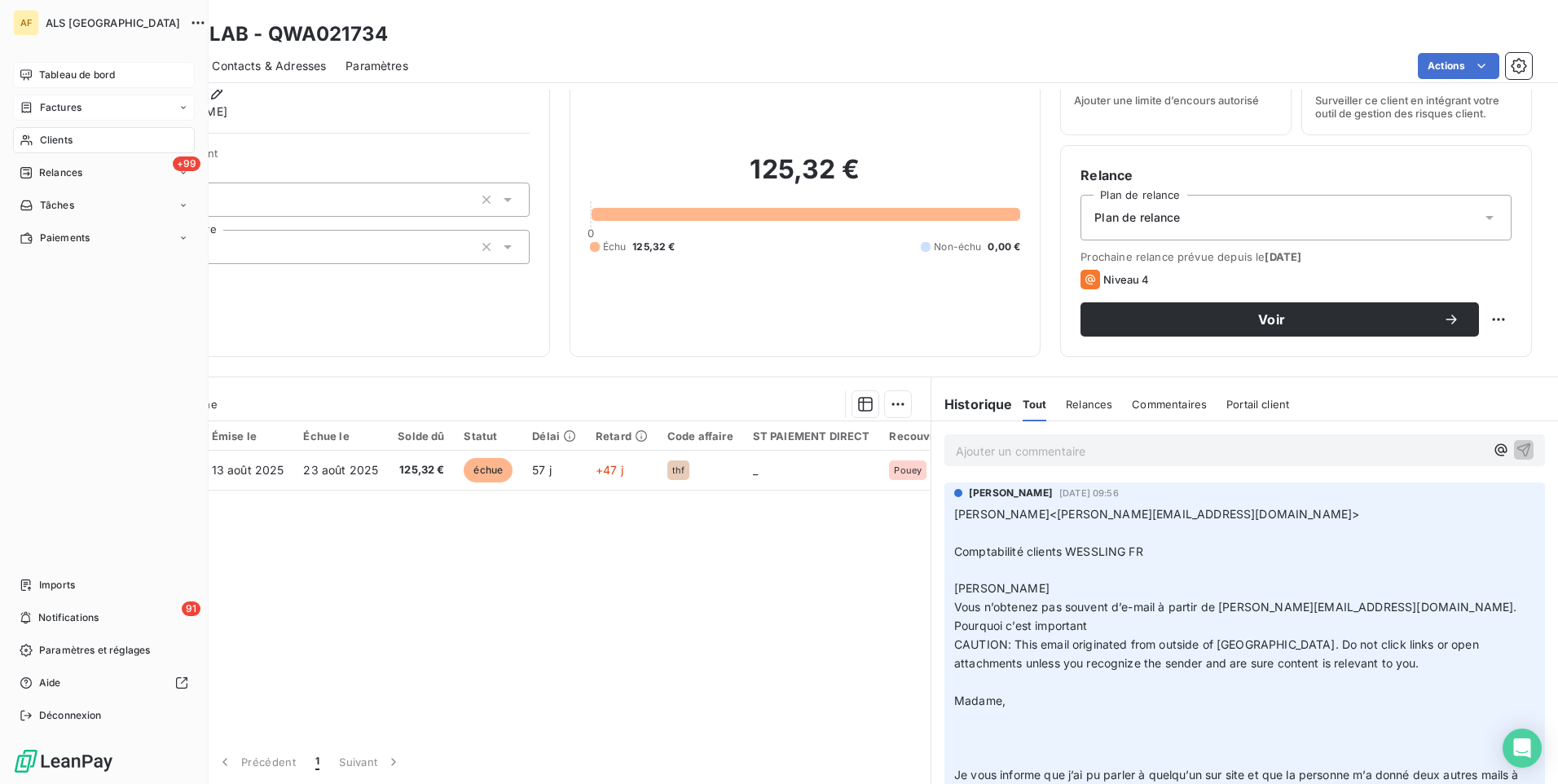
click at [46, 74] on span "Tableau de bord" at bounding box center [76, 74] width 75 height 15
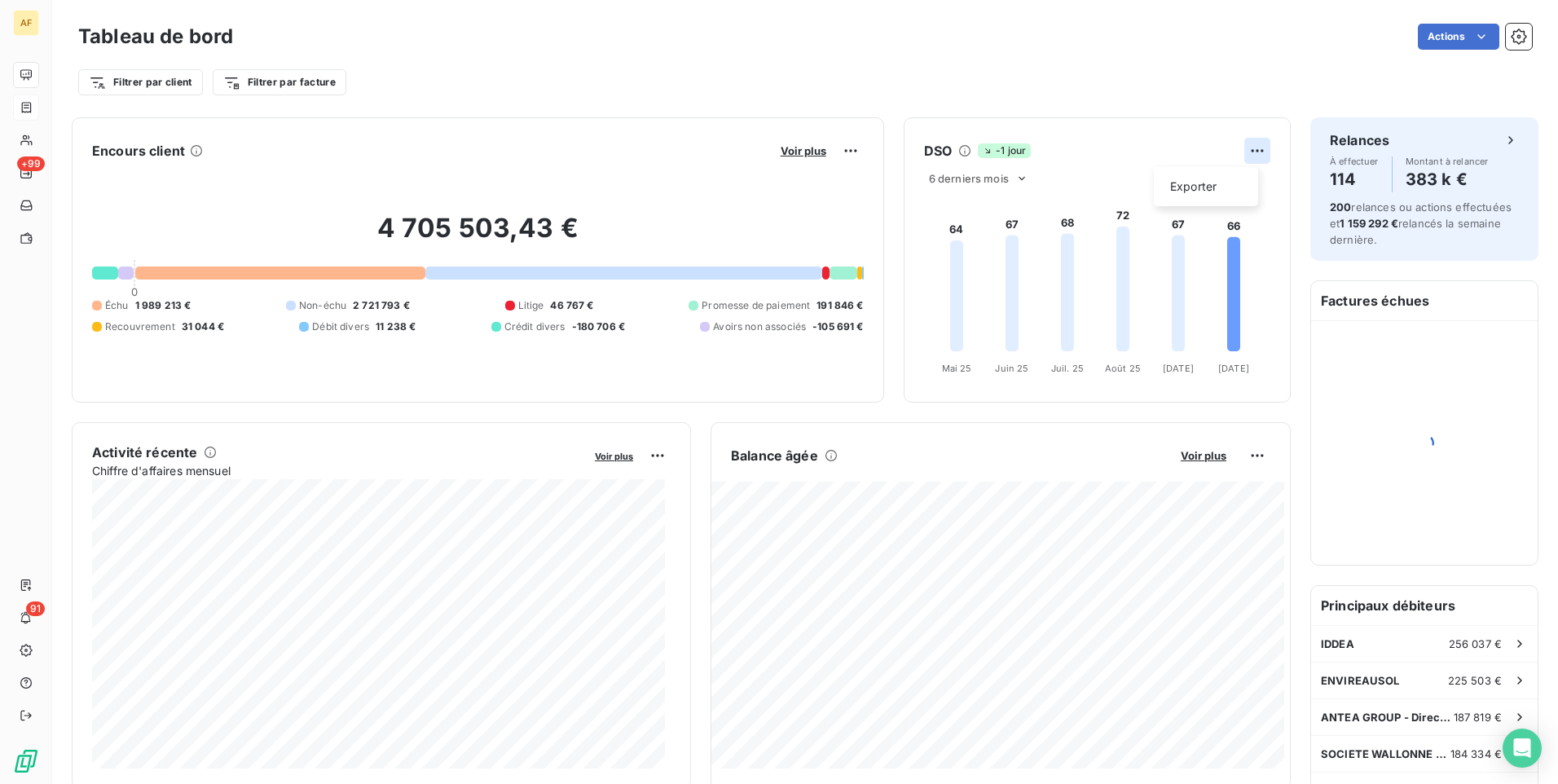
click at [1252, 153] on html "AF +99 91 Tableau de bord Actions Filtrer par client Filtrer par facture Encour…" at bounding box center [779, 392] width 1558 height 784
click at [1000, 178] on html "AF +99 91 Tableau de bord Actions Filtrer par client Filtrer par facture Encour…" at bounding box center [779, 392] width 1558 height 784
click at [1000, 178] on span "6 derniers mois" at bounding box center [969, 178] width 80 height 13
click at [971, 243] on li "12" at bounding box center [981, 242] width 107 height 29
